Goal: Transaction & Acquisition: Purchase product/service

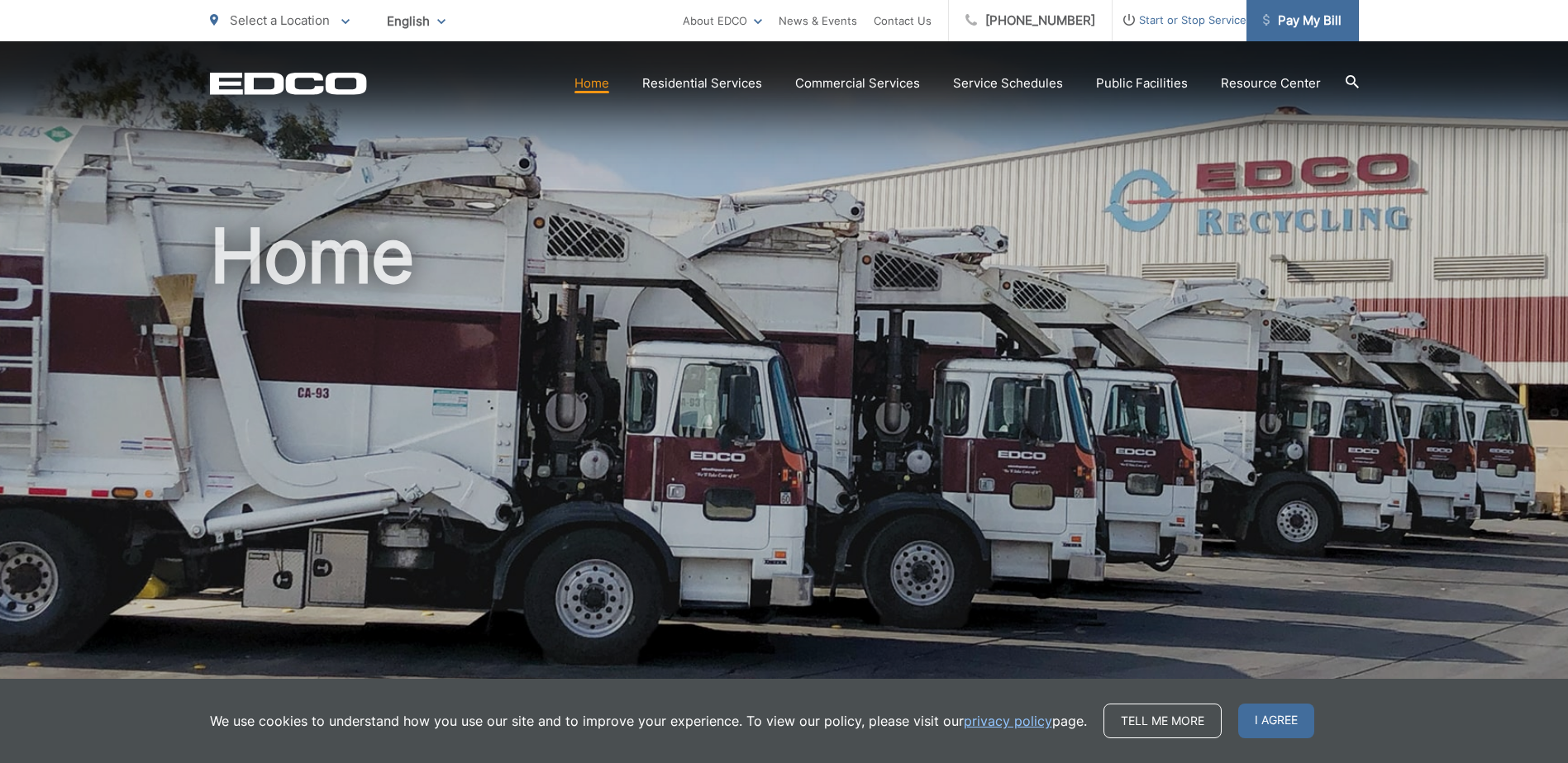
click at [1322, 20] on span "Pay My Bill" at bounding box center [1302, 20] width 78 height 20
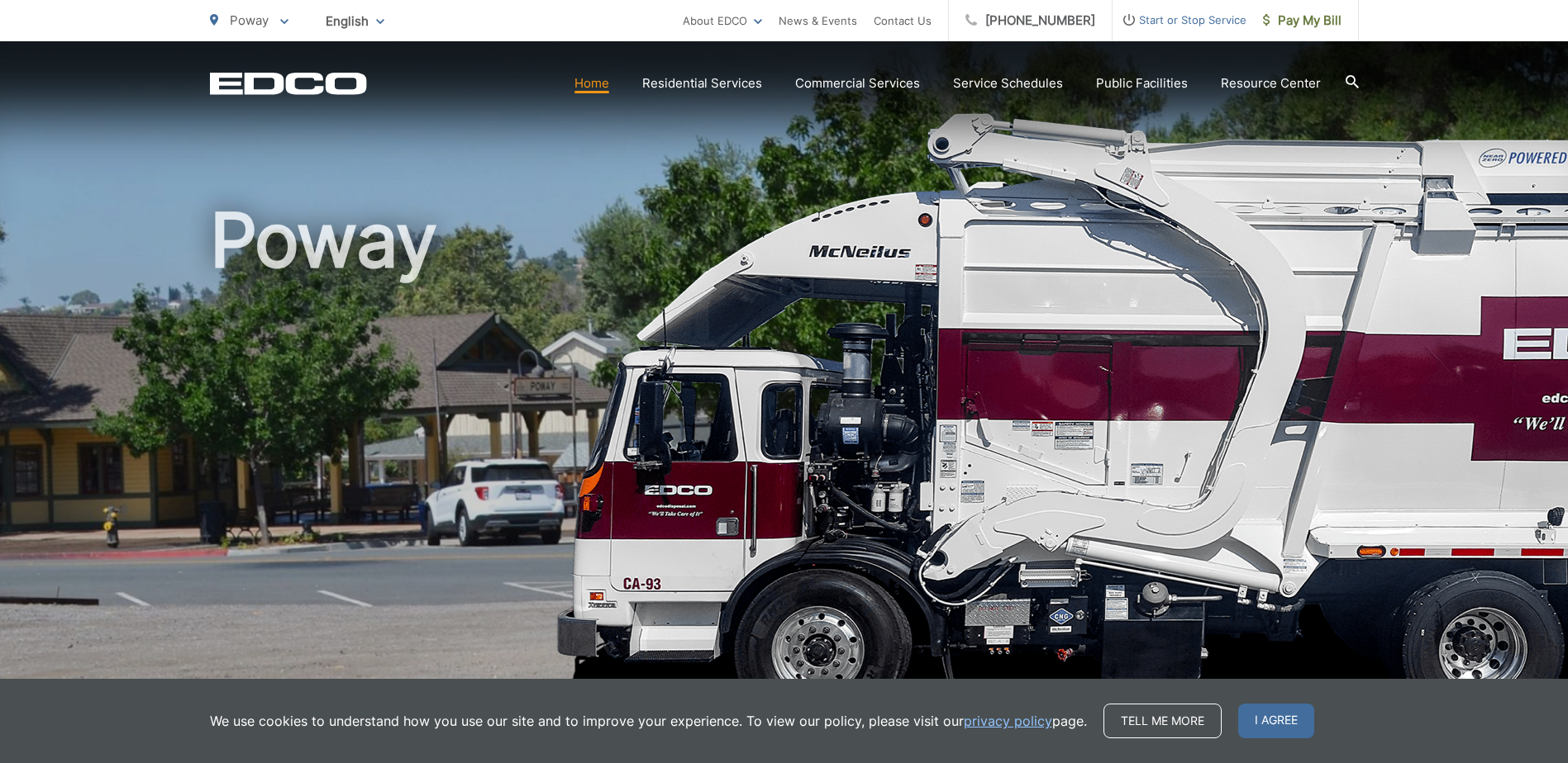
scroll to position [20, 0]
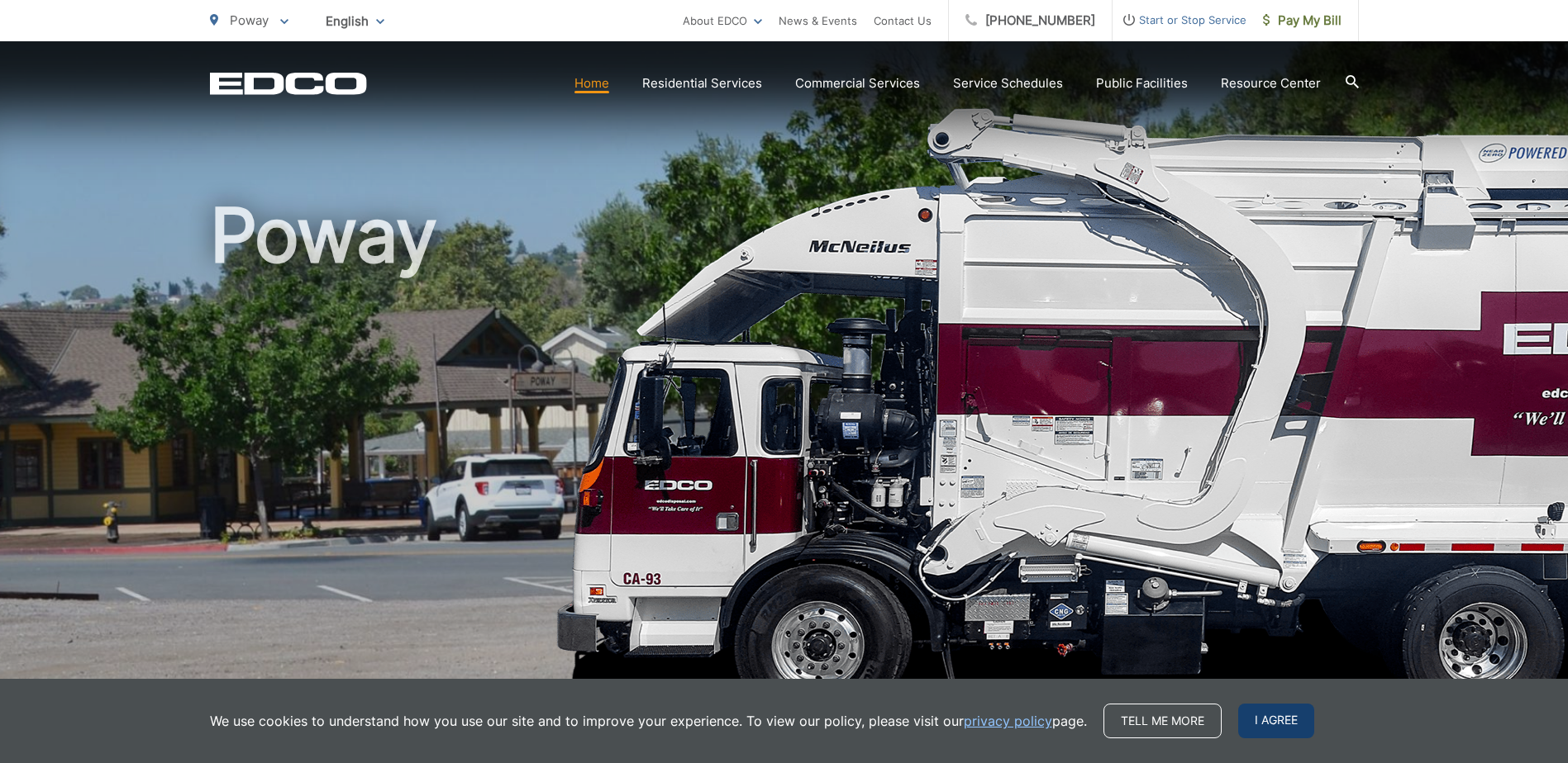
click at [1278, 721] on span "I agree" at bounding box center [1276, 721] width 76 height 34
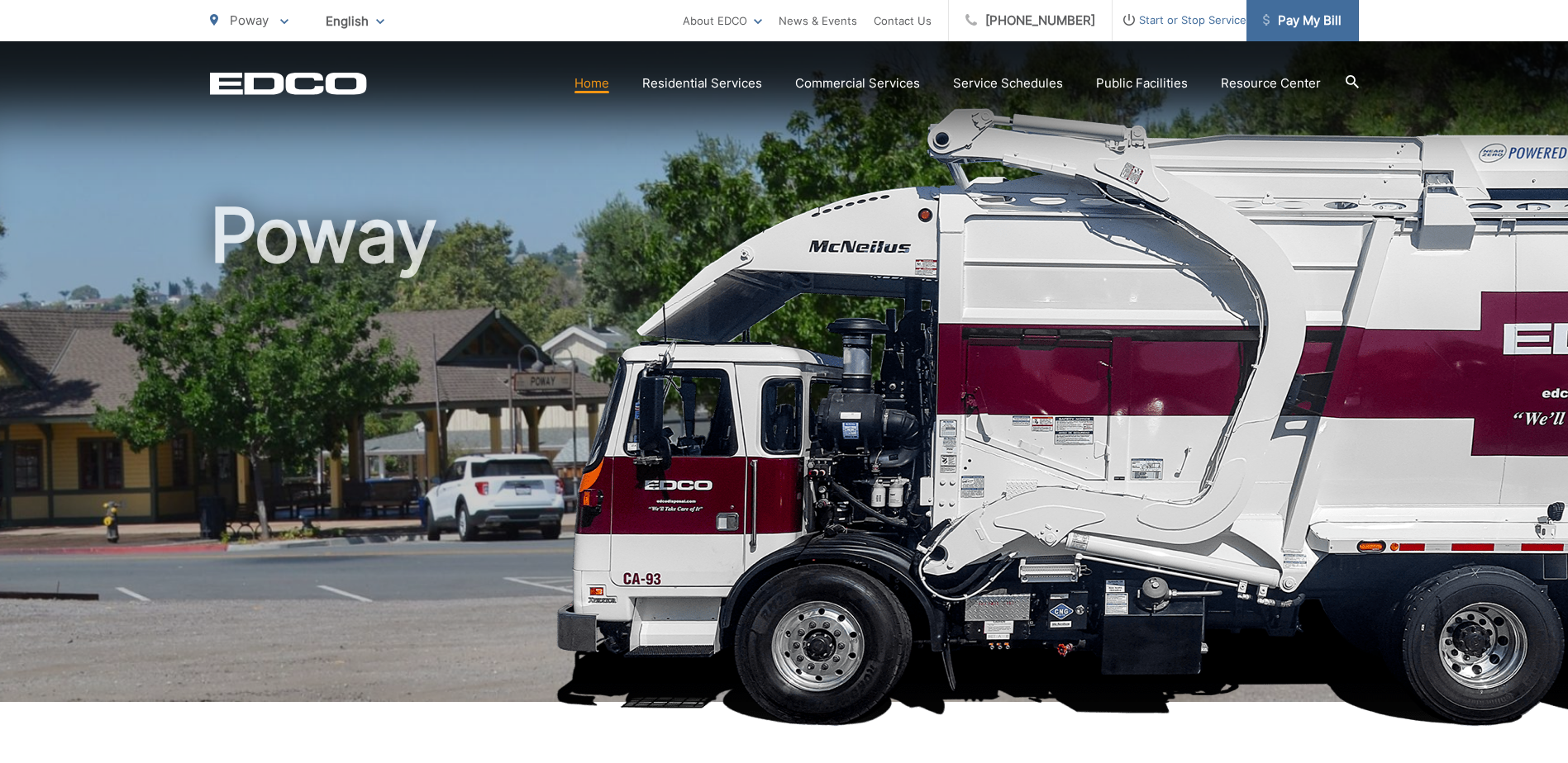
click at [1302, 26] on span "Pay My Bill" at bounding box center [1302, 20] width 78 height 20
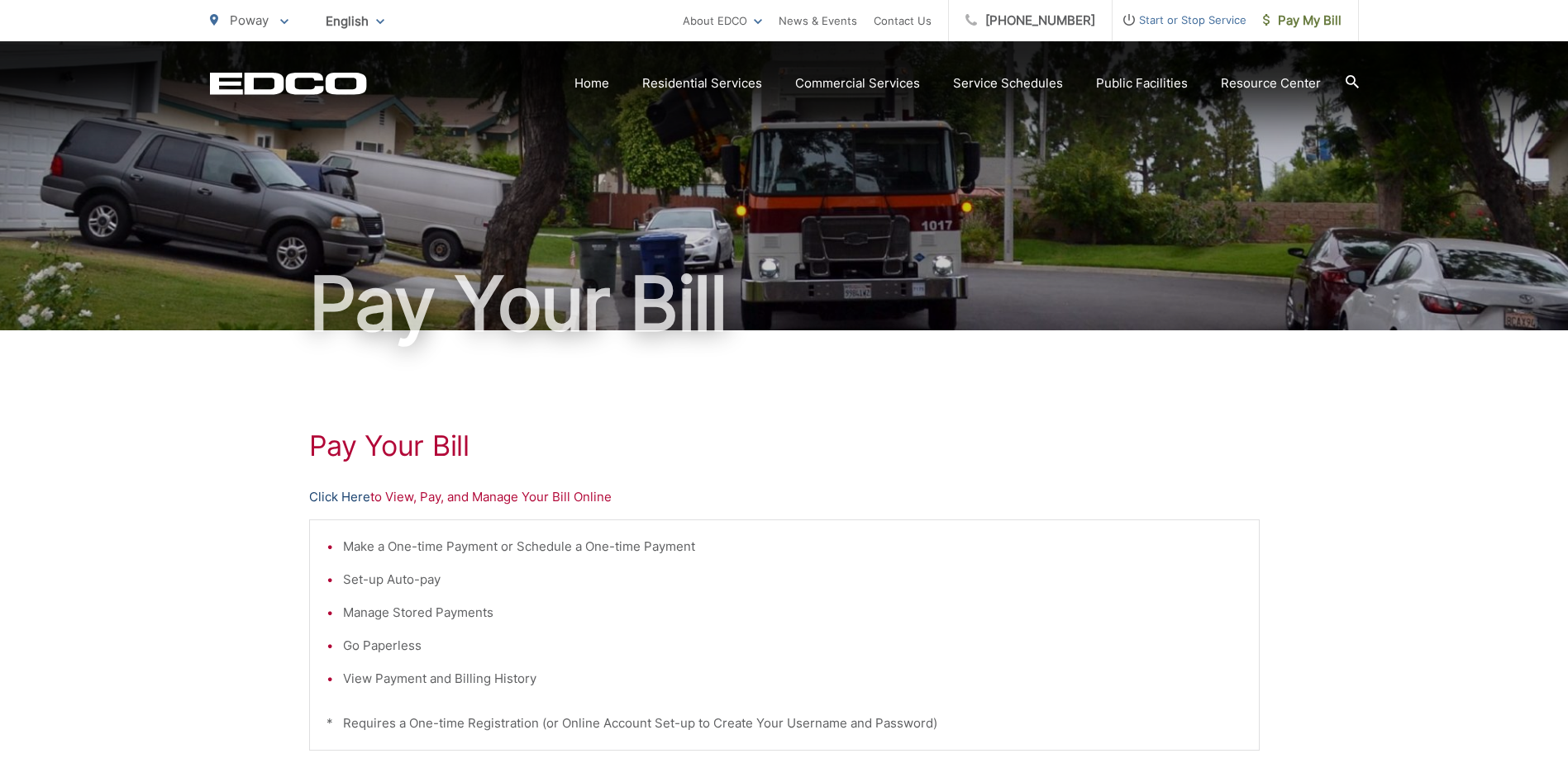
click at [339, 494] on link "Click Here" at bounding box center [340, 498] width 62 height 20
